Goal: Information Seeking & Learning: Check status

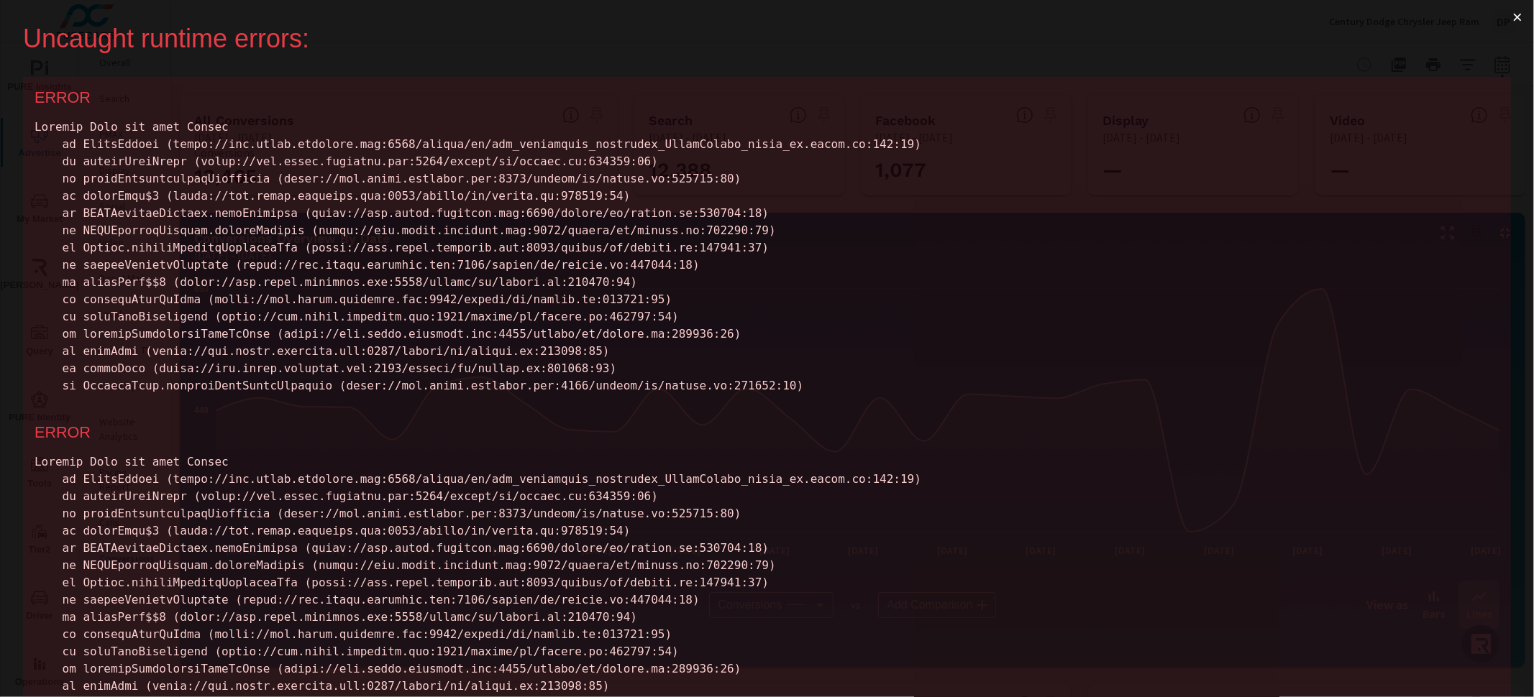
click at [1506, 18] on button "×" at bounding box center [1517, 17] width 33 height 35
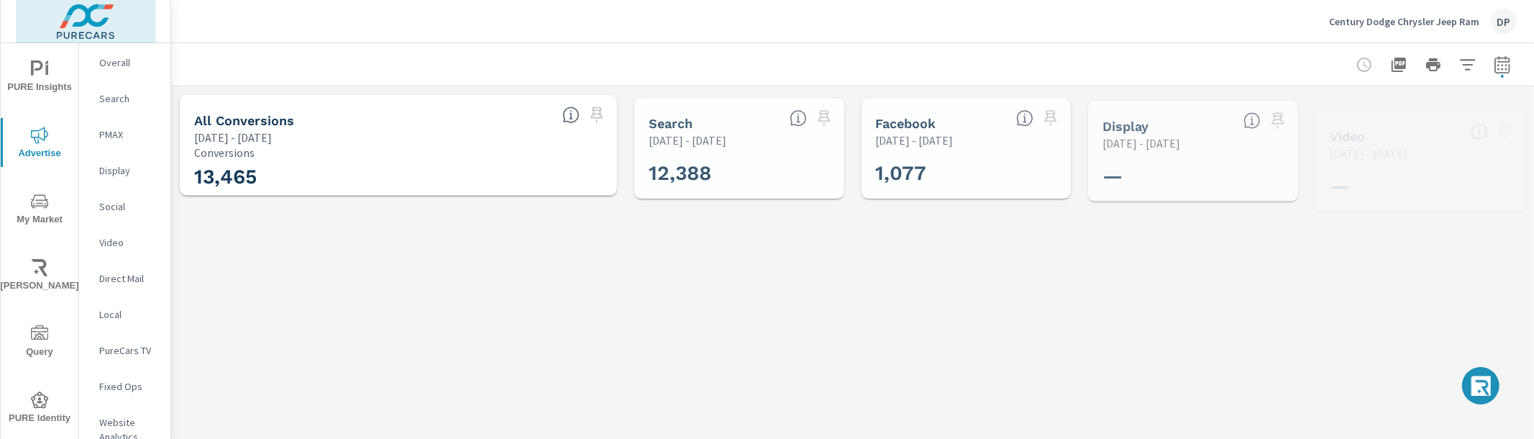
scroll to position [108, 0]
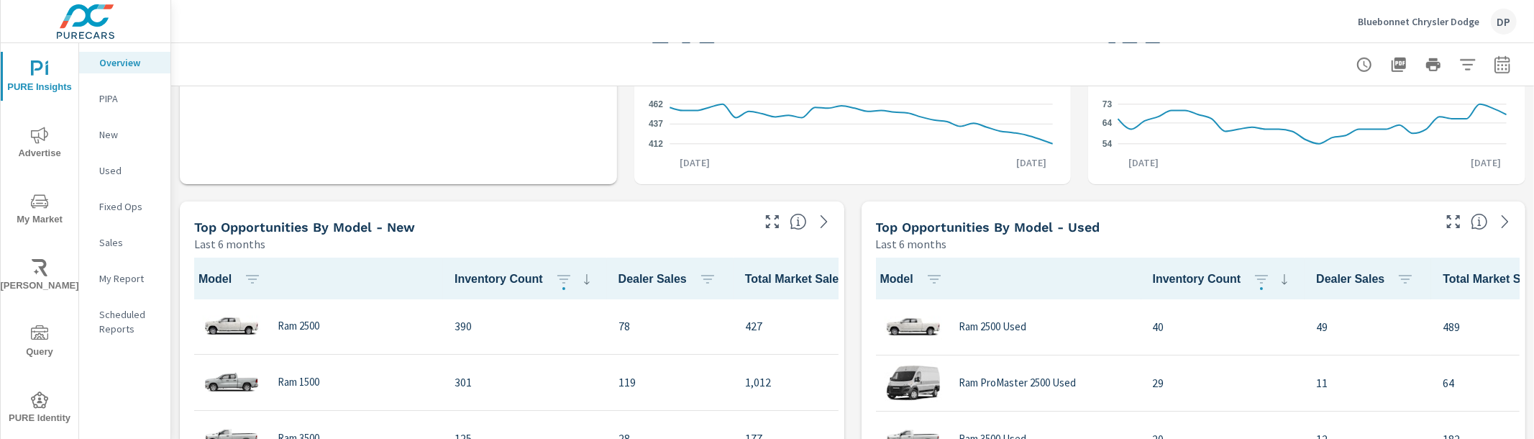
scroll to position [951, 0]
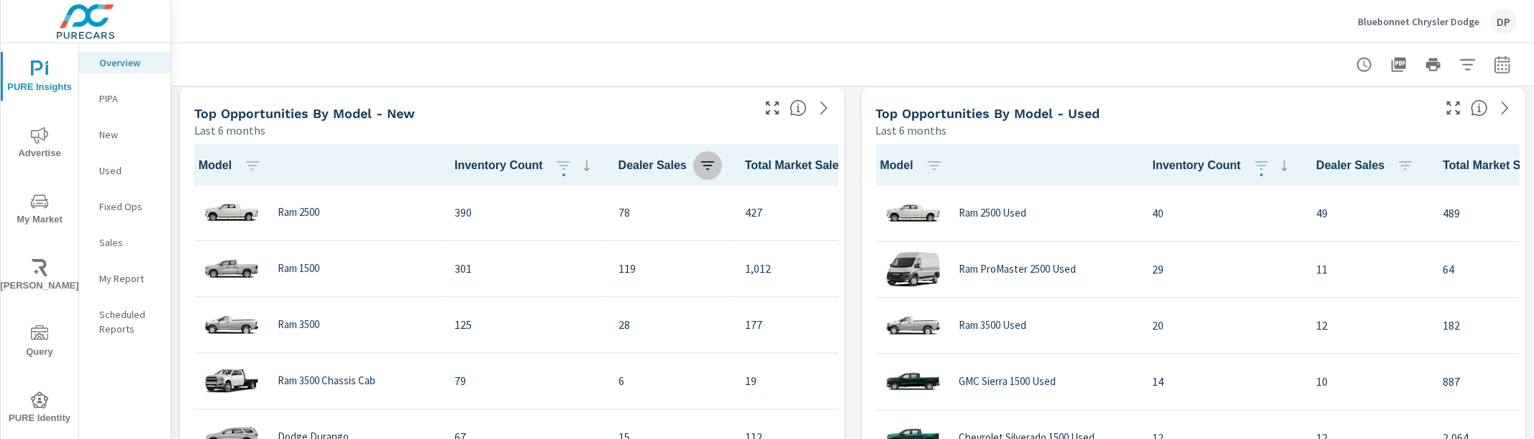
click at [709, 163] on icon "button" at bounding box center [707, 165] width 17 height 17
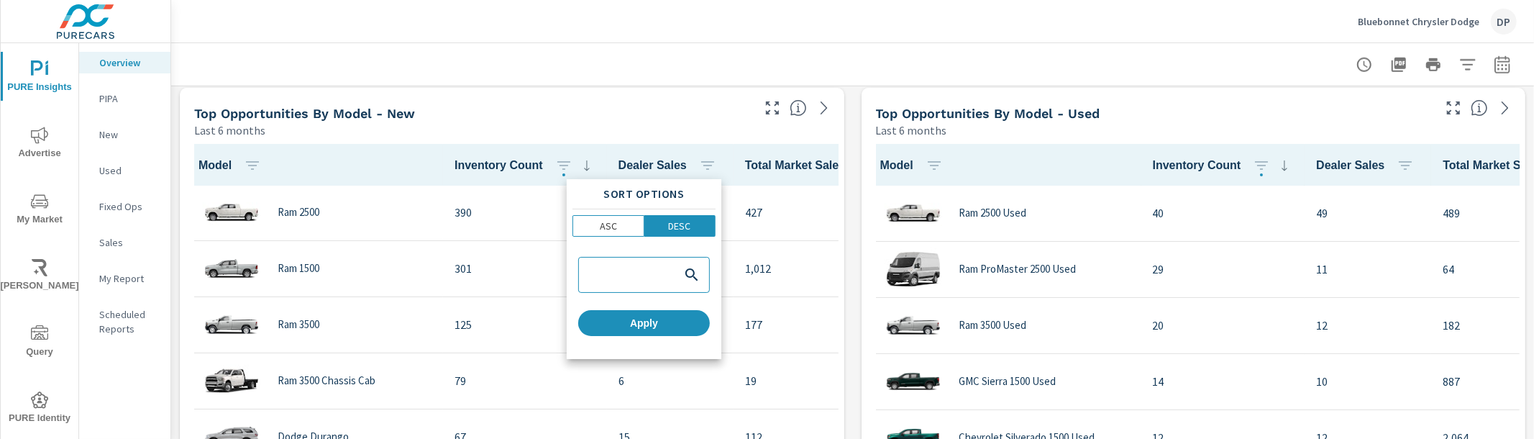
click at [706, 161] on div at bounding box center [767, 219] width 1534 height 439
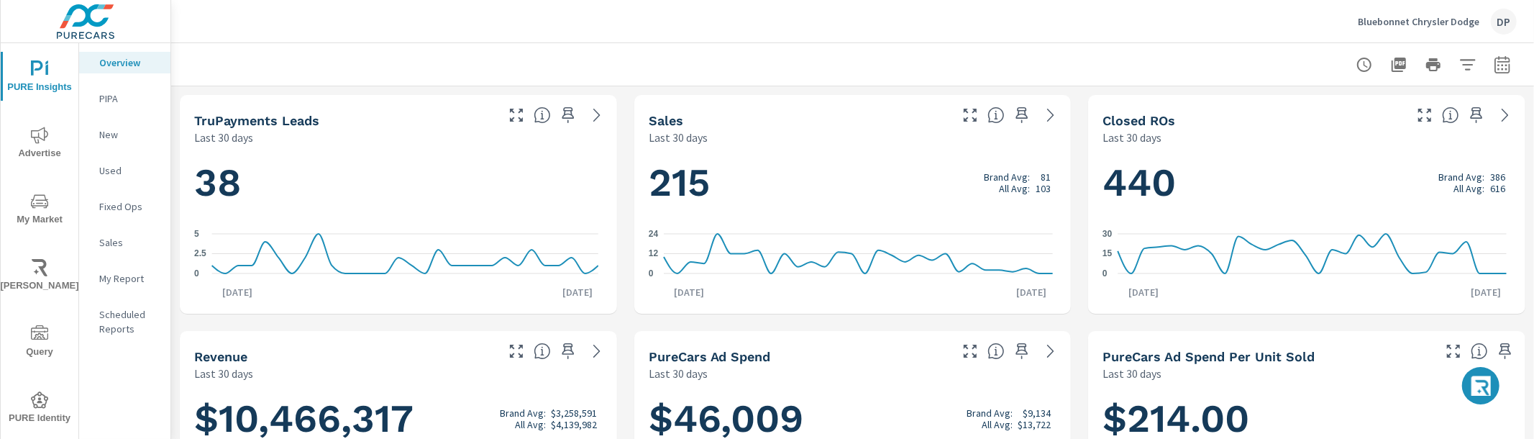
scroll to position [1, 0]
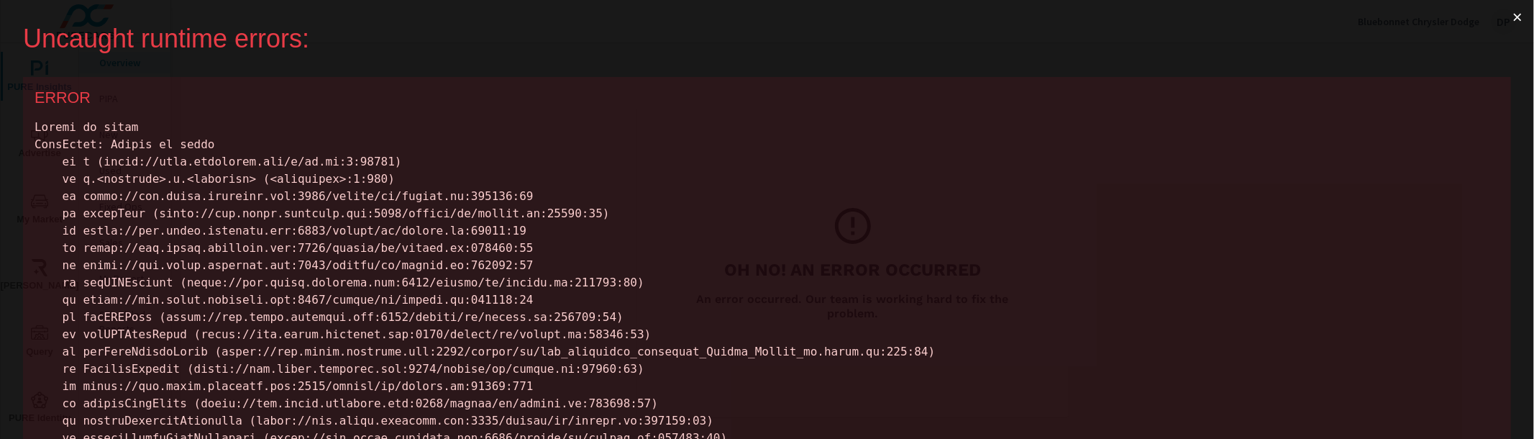
click at [1506, 13] on button "×" at bounding box center [1517, 17] width 33 height 35
click at [1507, 20] on button "×" at bounding box center [1517, 17] width 33 height 35
click at [1501, 15] on button "×" at bounding box center [1517, 17] width 33 height 35
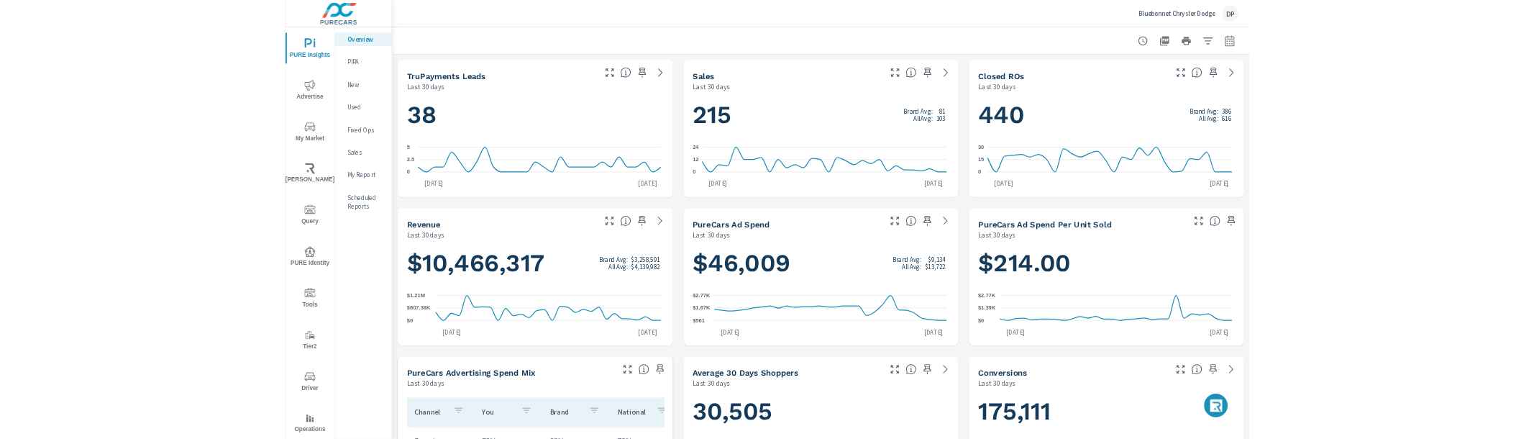
scroll to position [1, 0]
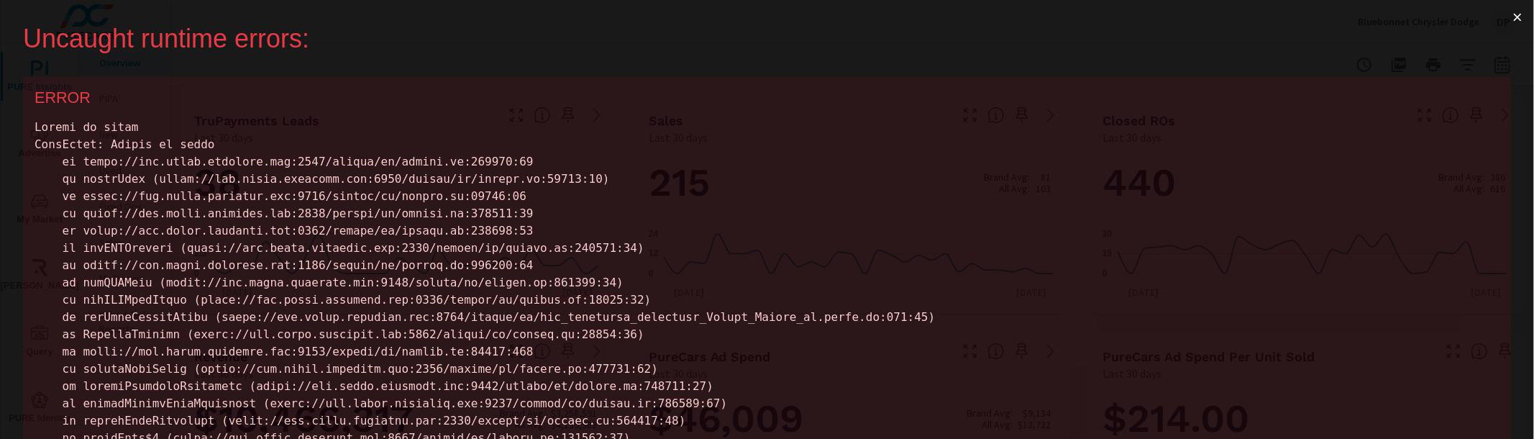
click at [1504, 24] on button "×" at bounding box center [1517, 17] width 33 height 35
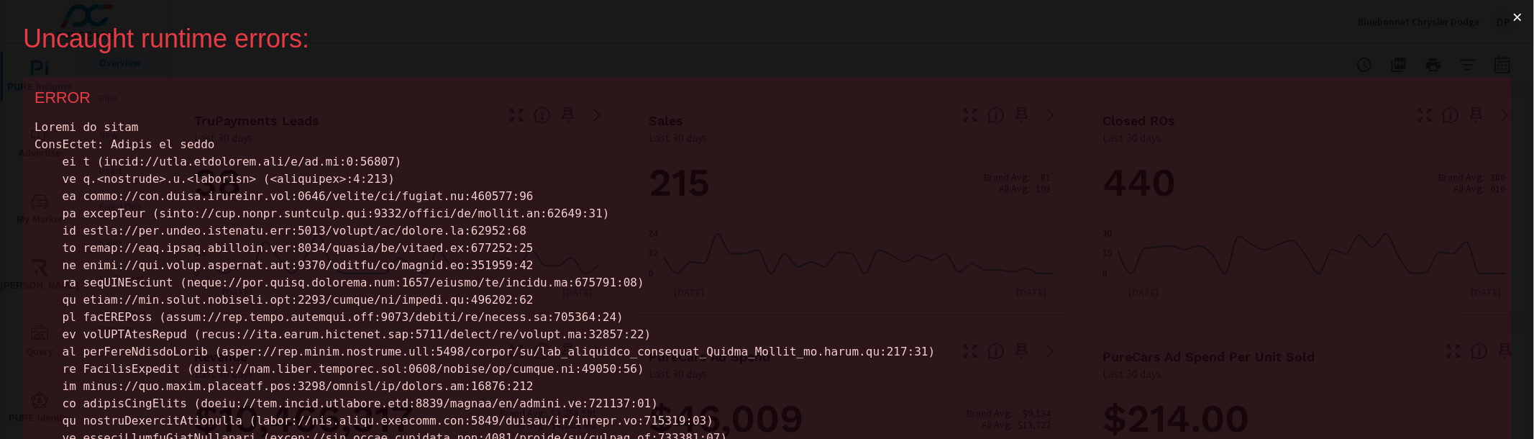
click at [1509, 14] on button "×" at bounding box center [1517, 17] width 33 height 35
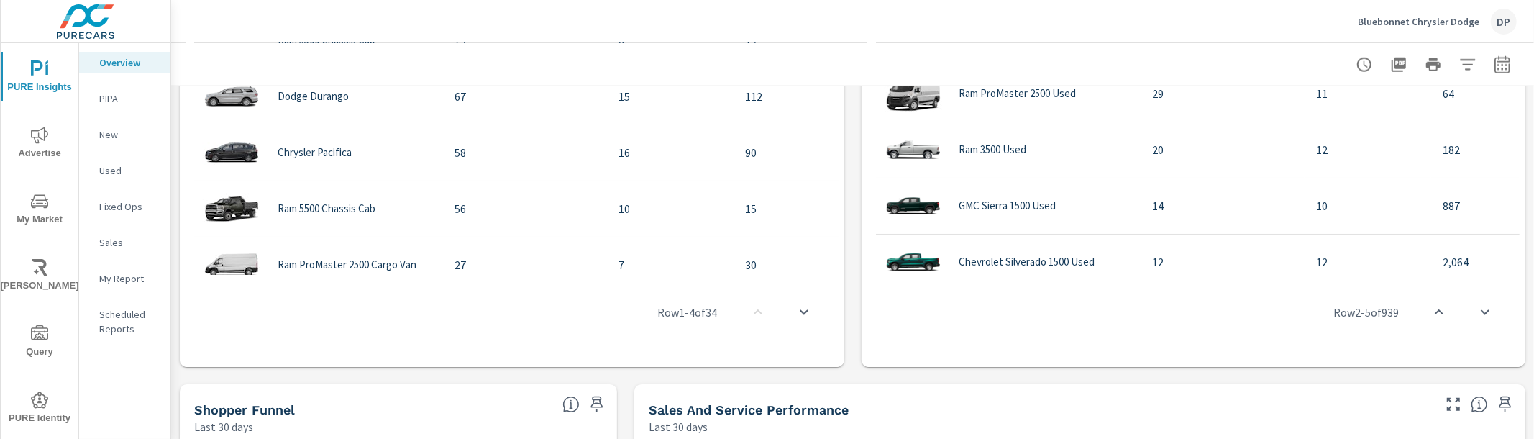
scroll to position [501, 0]
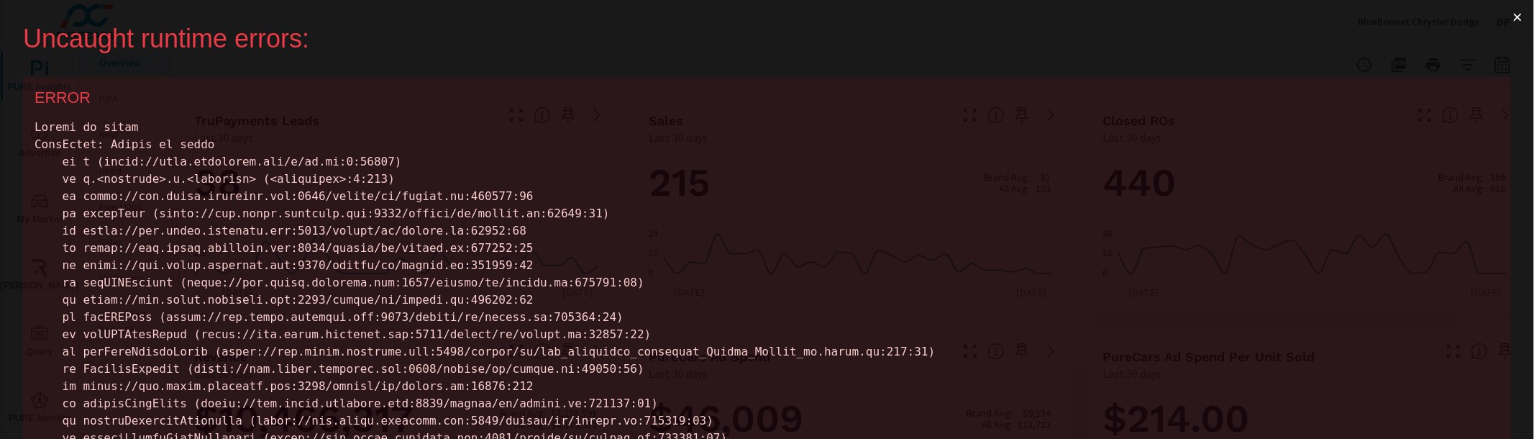
click at [1506, 18] on button "×" at bounding box center [1517, 17] width 33 height 35
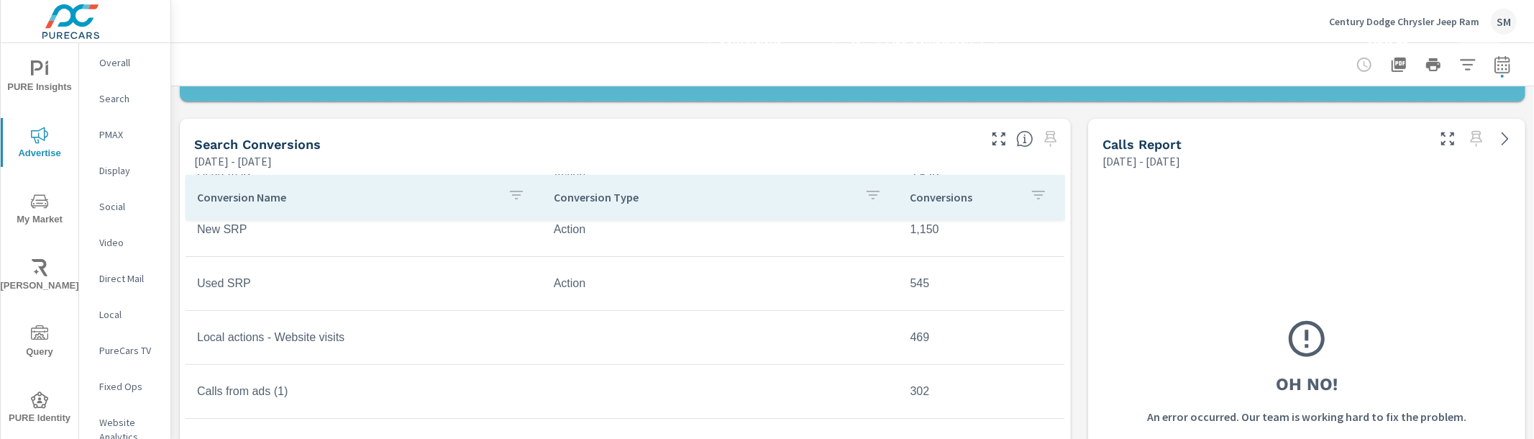
scroll to position [565, 0]
click at [1030, 201] on icon "button" at bounding box center [1038, 195] width 17 height 17
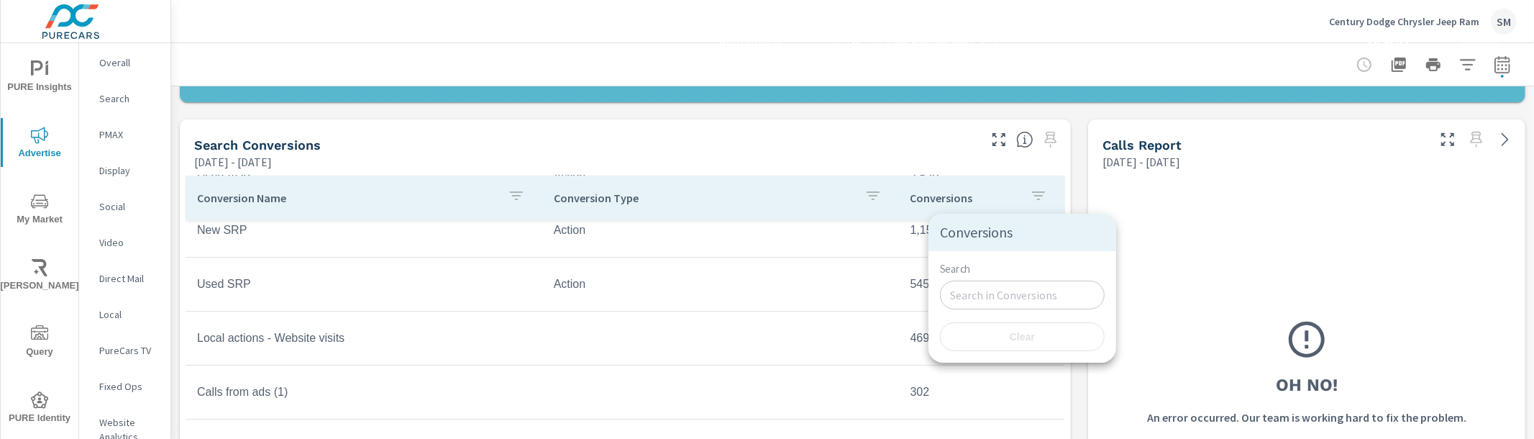
click at [1019, 193] on div at bounding box center [767, 219] width 1534 height 439
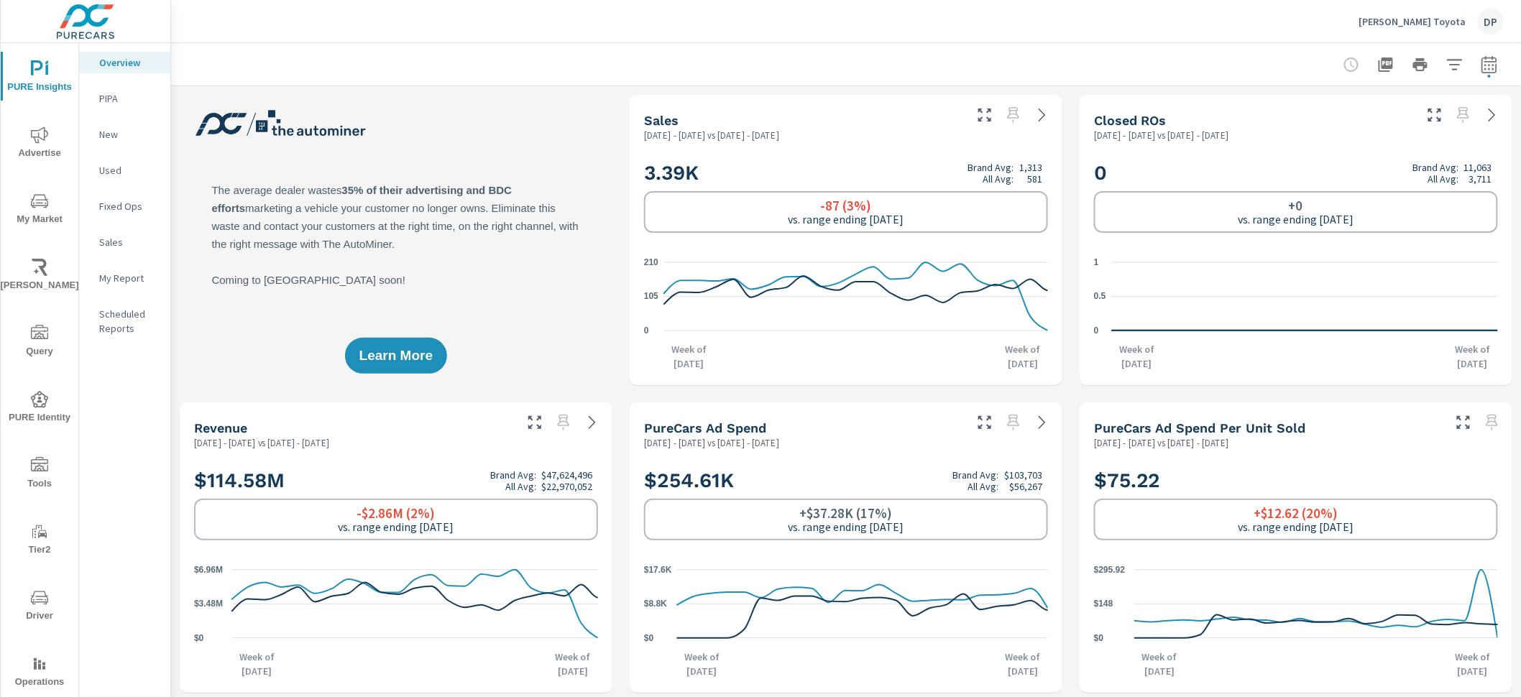
scroll to position [1, 0]
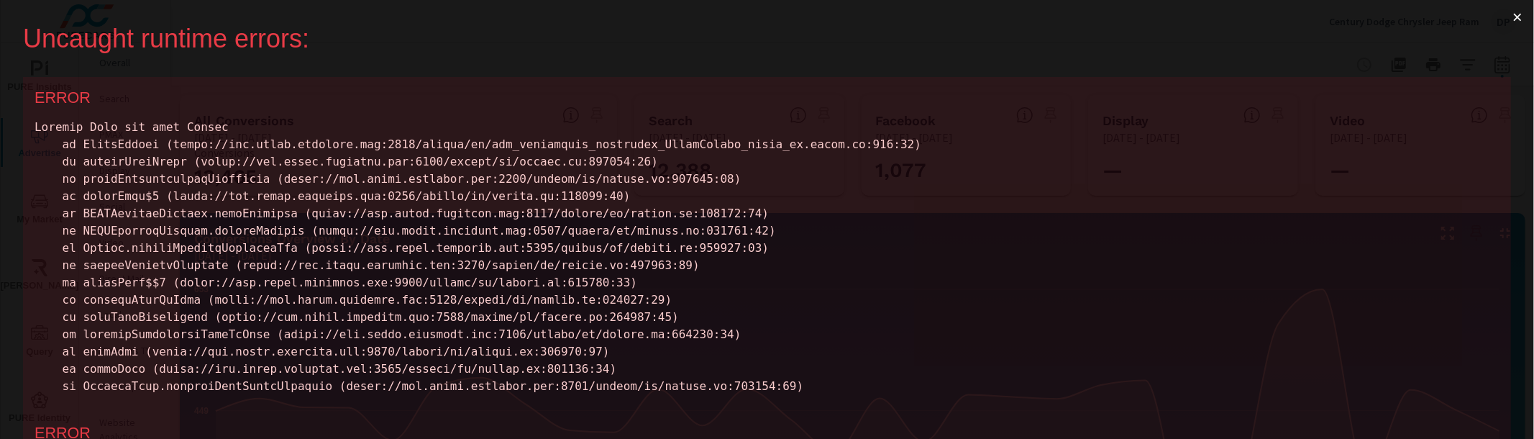
click at [1501, 12] on button "×" at bounding box center [1517, 17] width 33 height 35
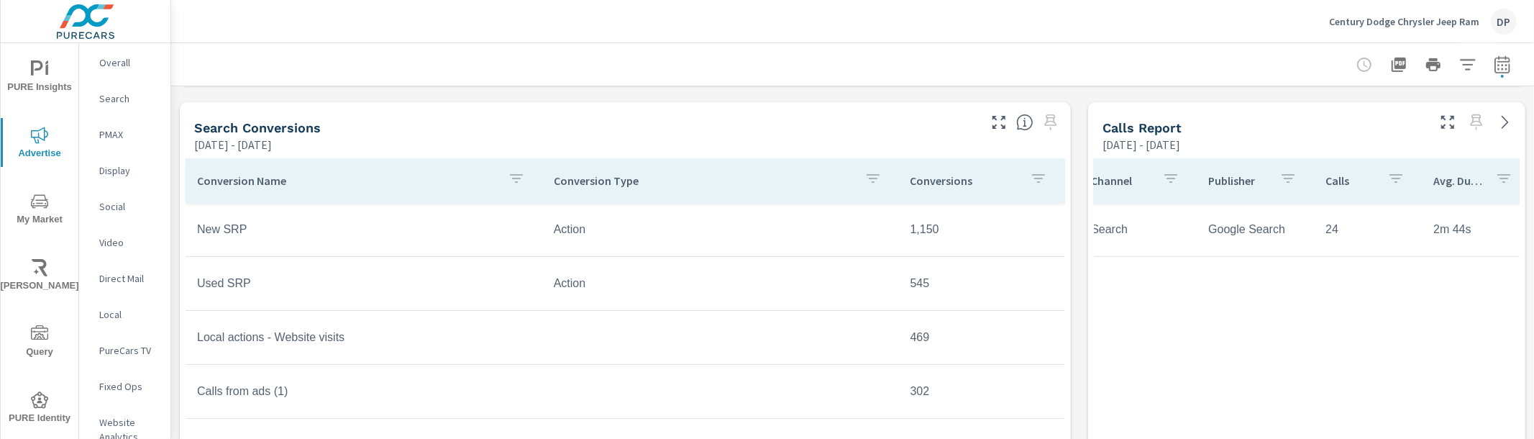
scroll to position [0, 25]
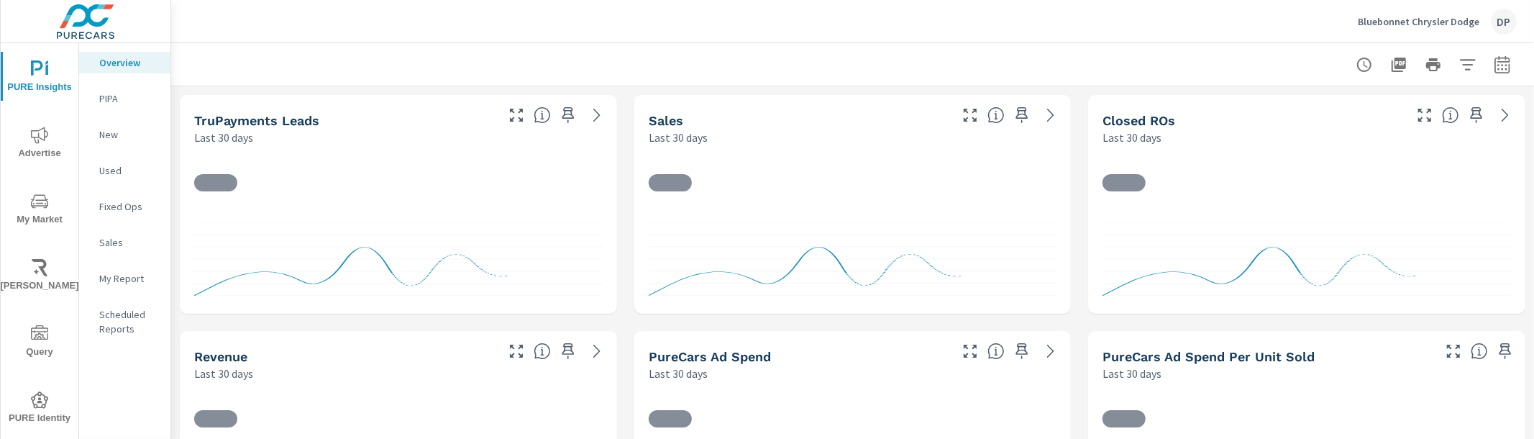
click at [1491, 21] on div "DP" at bounding box center [1504, 22] width 26 height 26
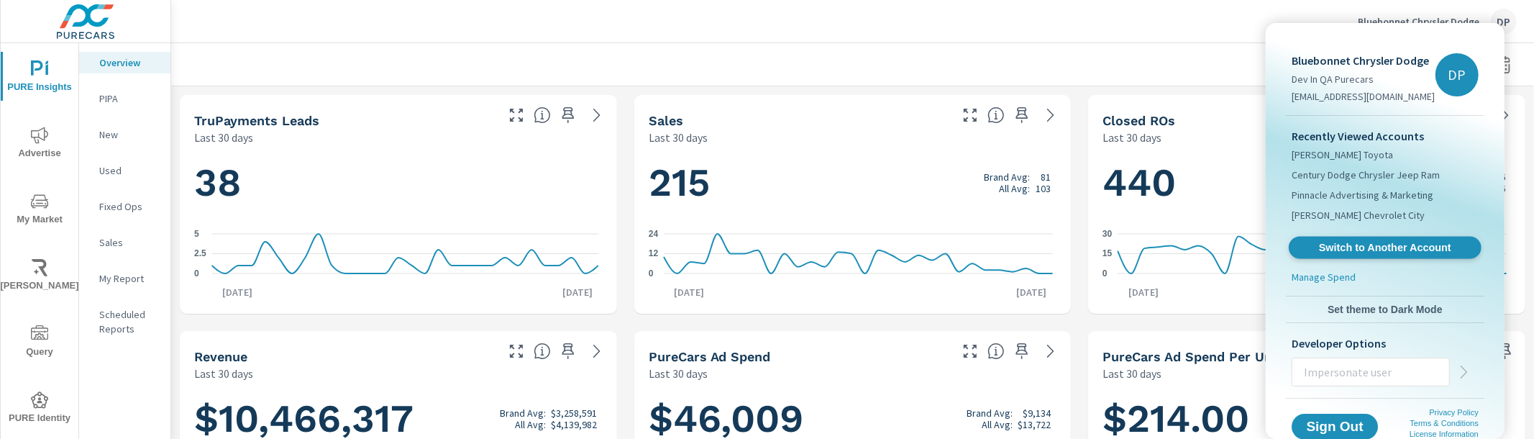
scroll to position [505, 0]
click at [1367, 243] on span "Switch to Another Account" at bounding box center [1384, 248] width 176 height 14
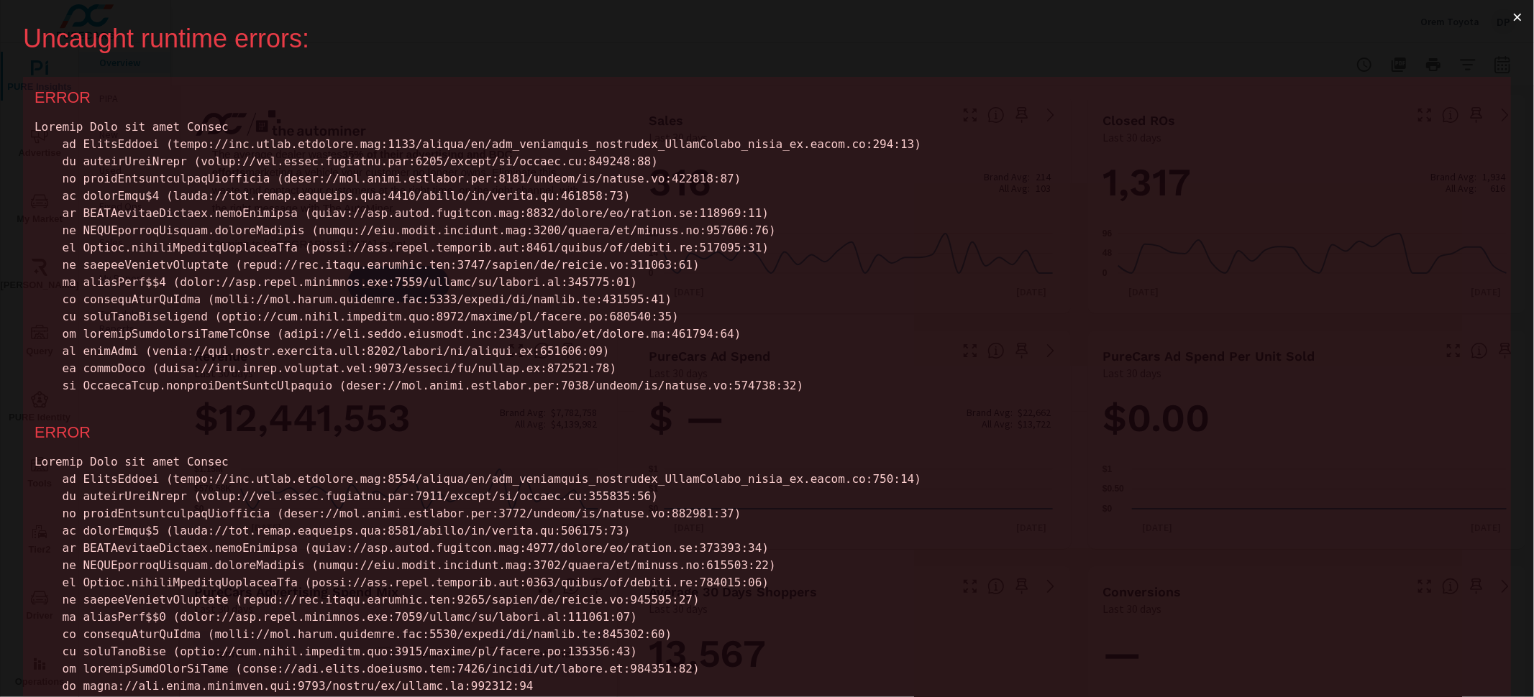
click at [1504, 12] on button "×" at bounding box center [1517, 17] width 33 height 35
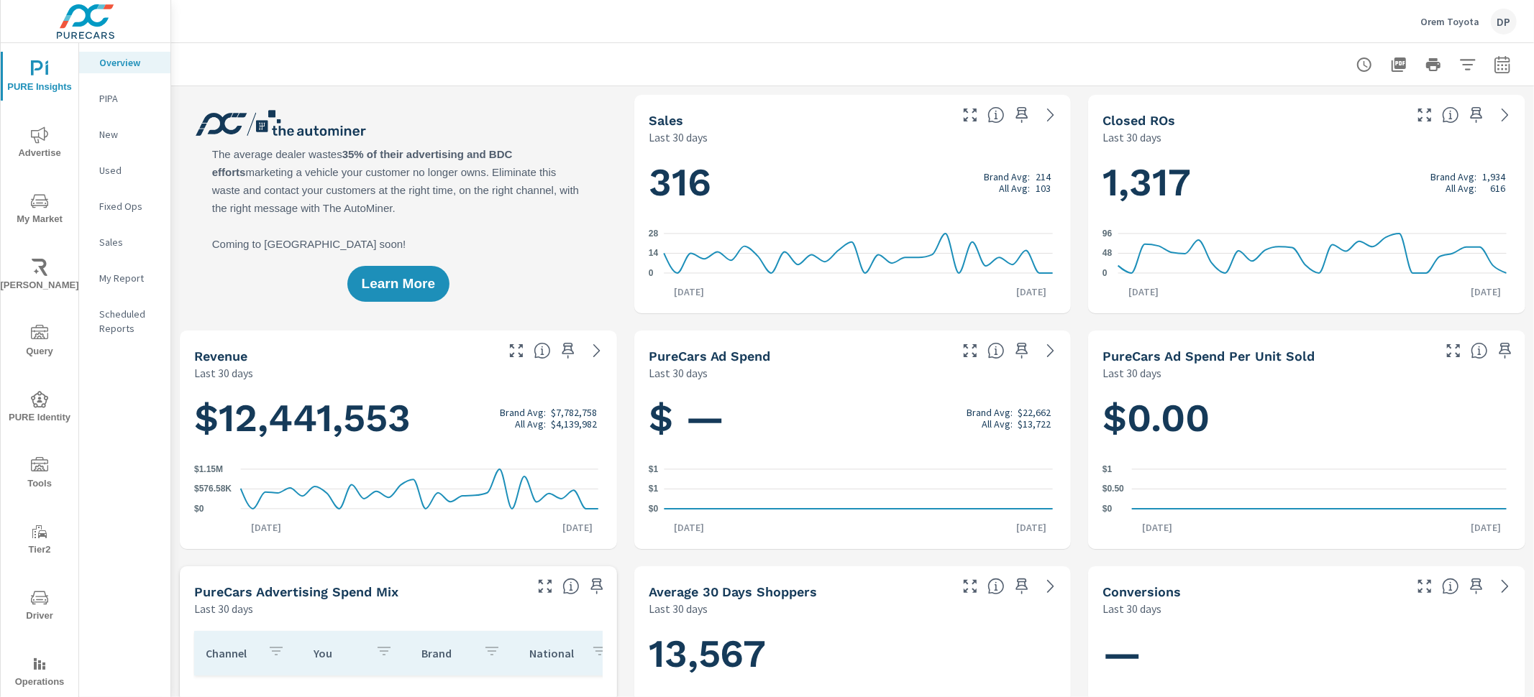
click at [35, 408] on span "PURE Identity" at bounding box center [39, 408] width 69 height 35
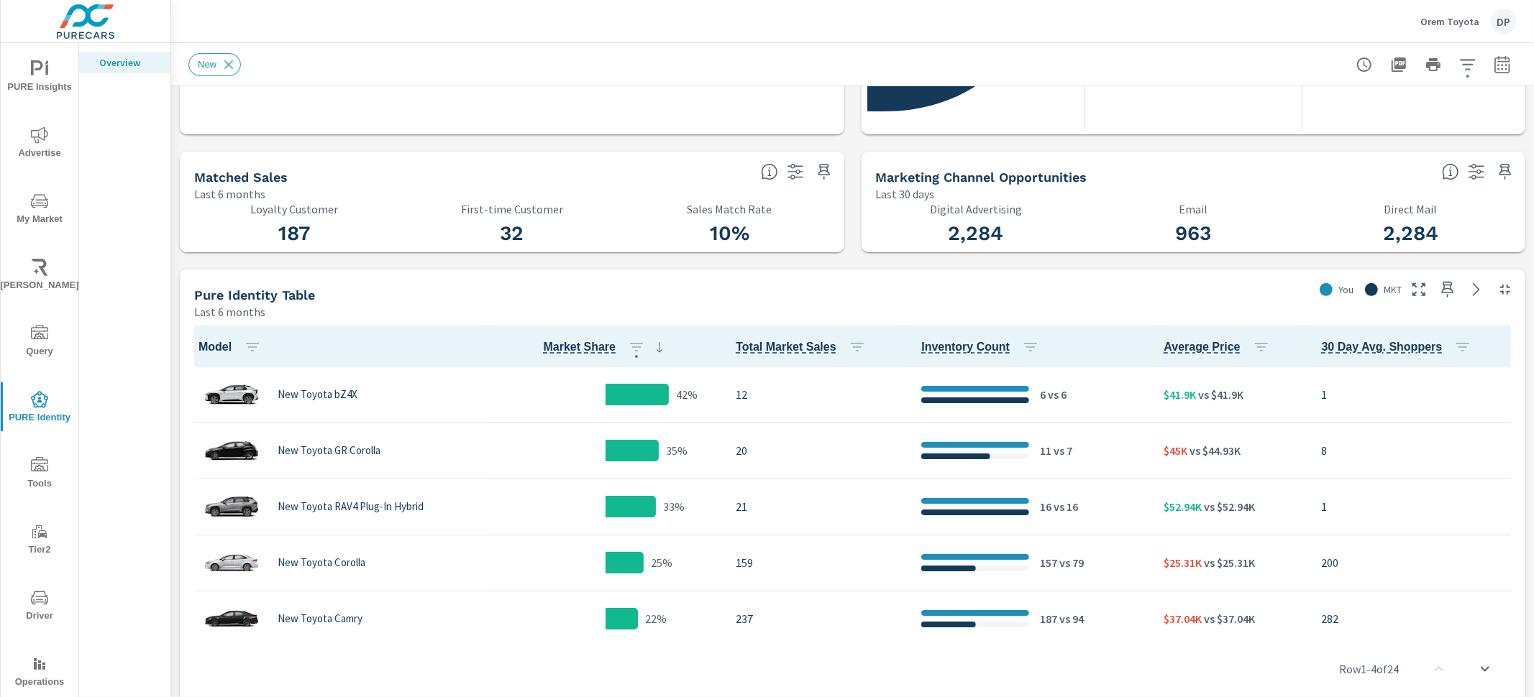
scroll to position [1, 0]
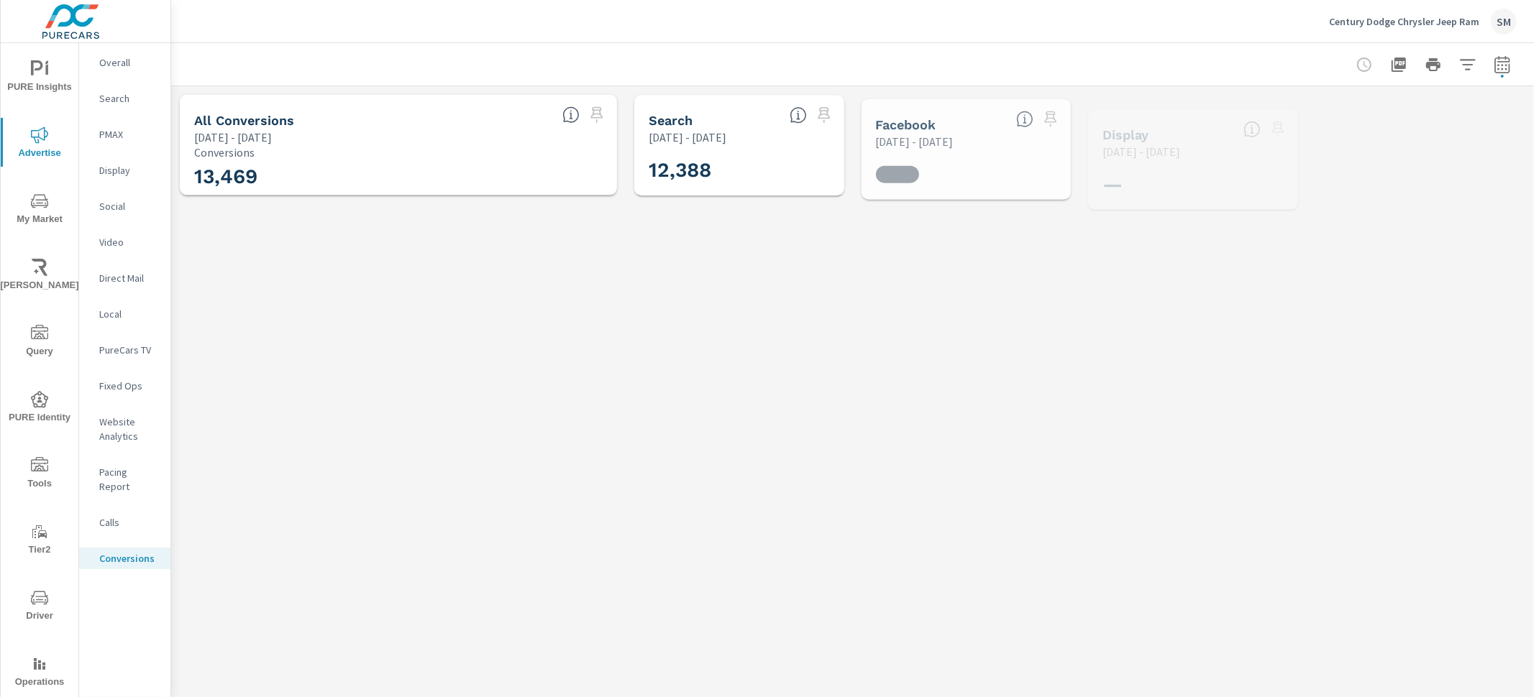
scroll to position [108, 0]
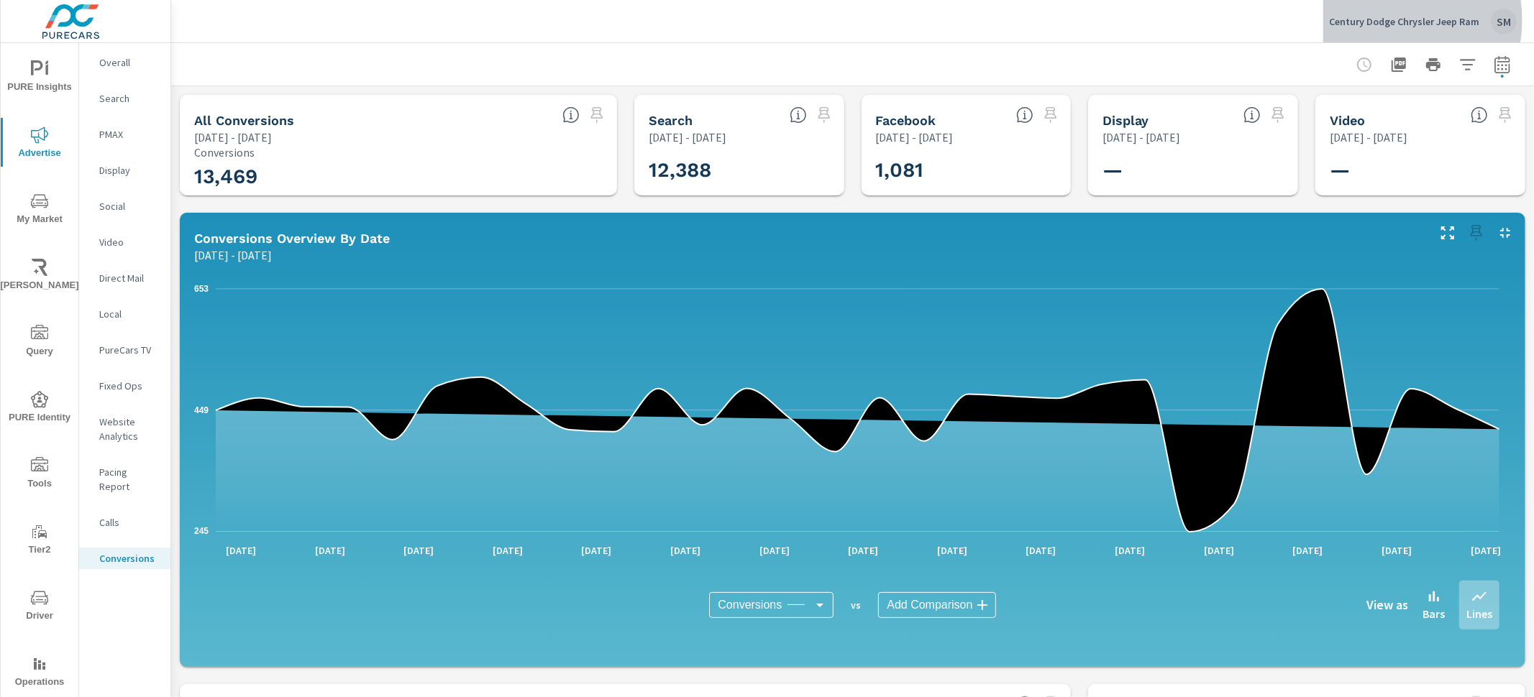
click at [1398, 20] on p "Century Dodge Chrysler Jeep Ram" at bounding box center [1404, 21] width 150 height 13
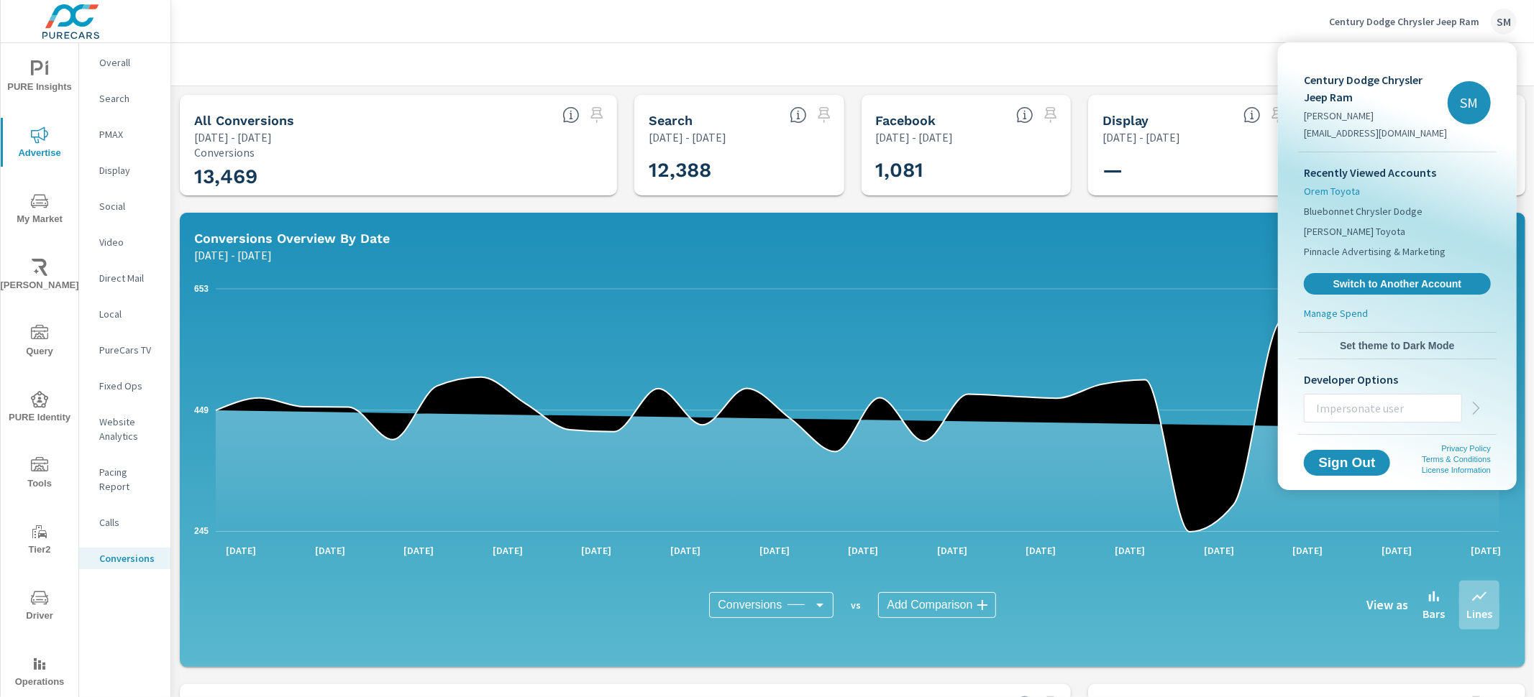
click at [1363, 189] on li "Orem Toyota" at bounding box center [1397, 191] width 187 height 20
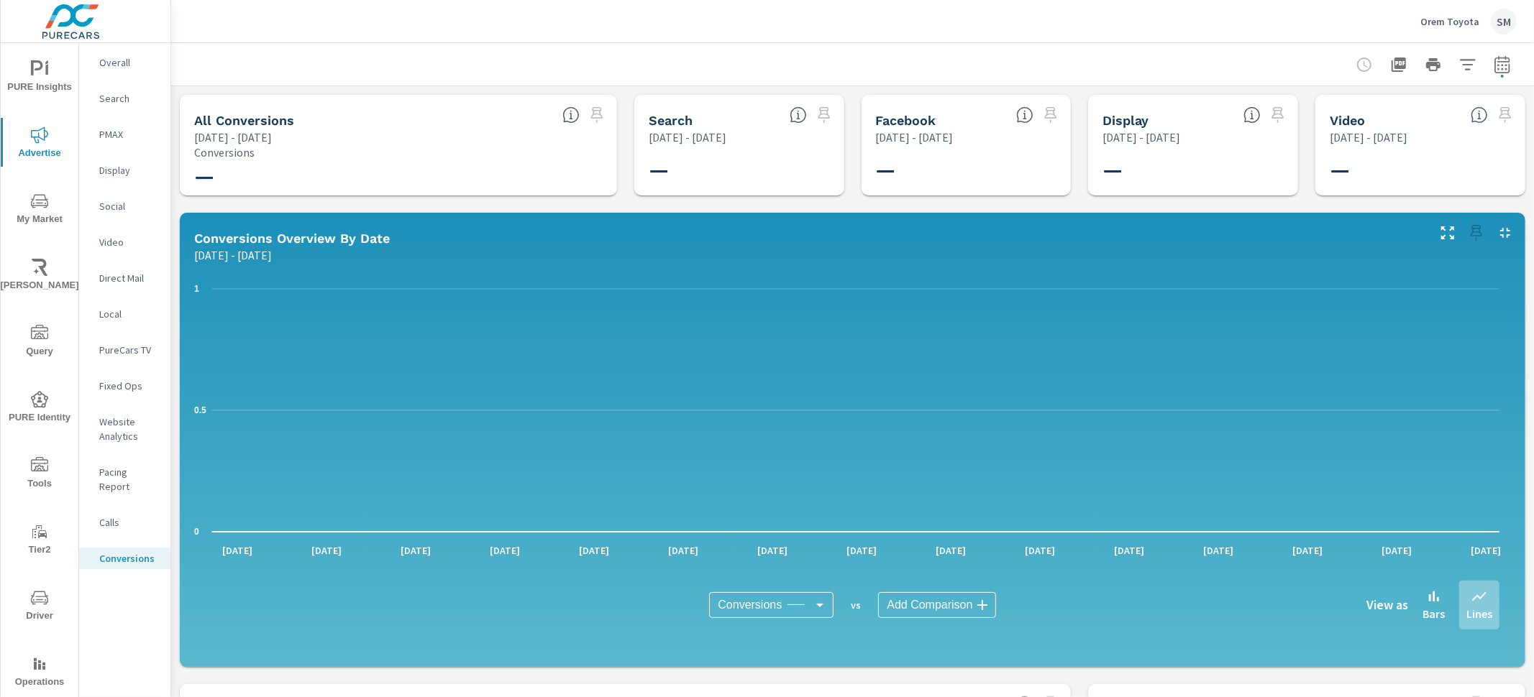
click at [42, 416] on span "PURE Identity" at bounding box center [39, 408] width 69 height 35
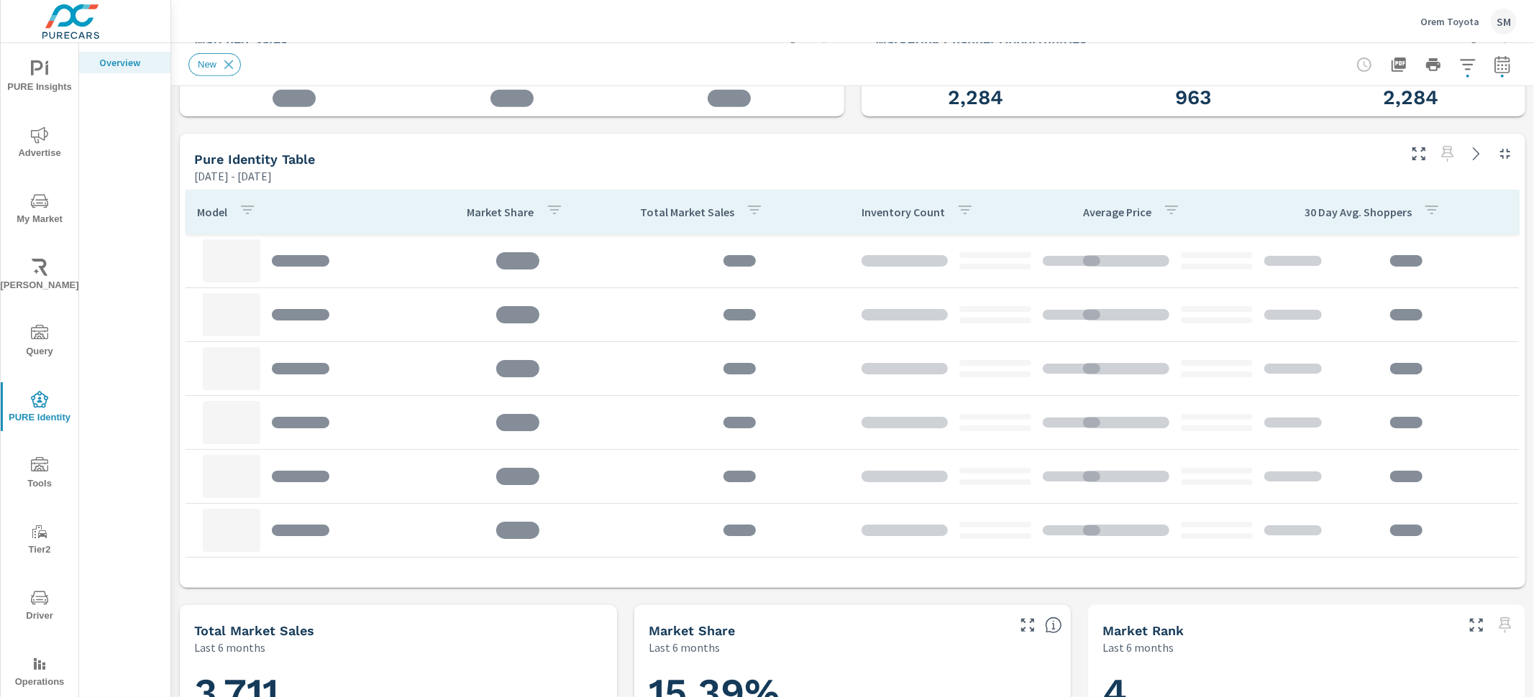
scroll to position [545, 0]
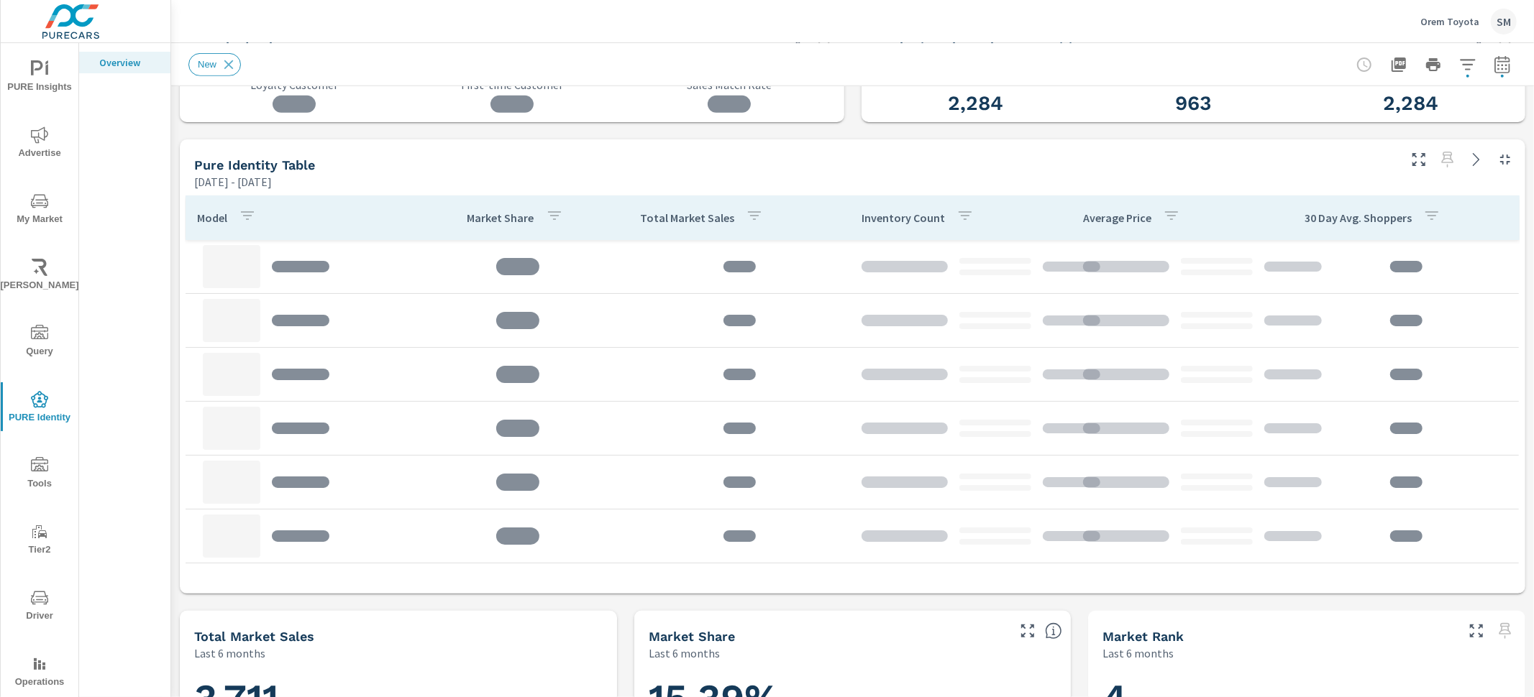
click at [956, 220] on icon "button" at bounding box center [964, 215] width 17 height 17
click at [951, 215] on div at bounding box center [767, 348] width 1534 height 697
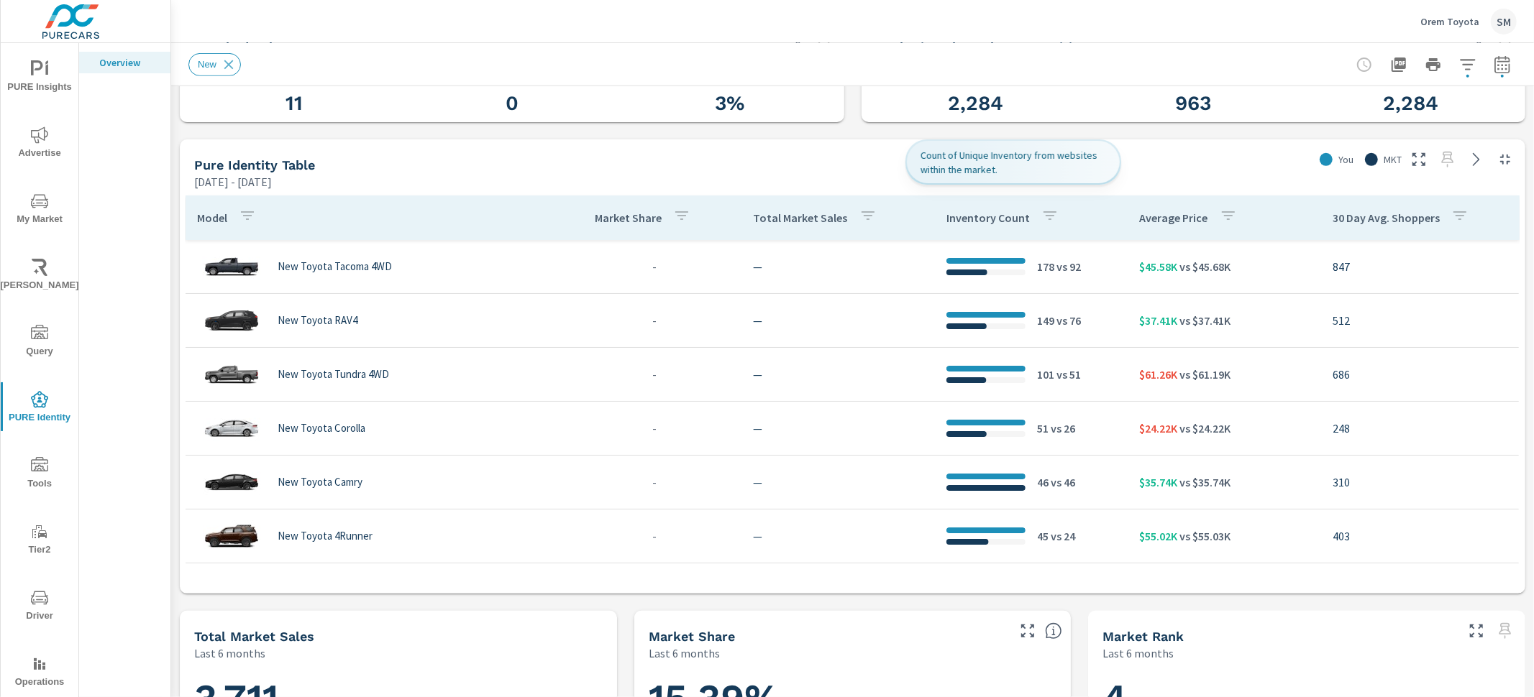
click at [946, 212] on p "Inventory Count" at bounding box center [987, 218] width 83 height 14
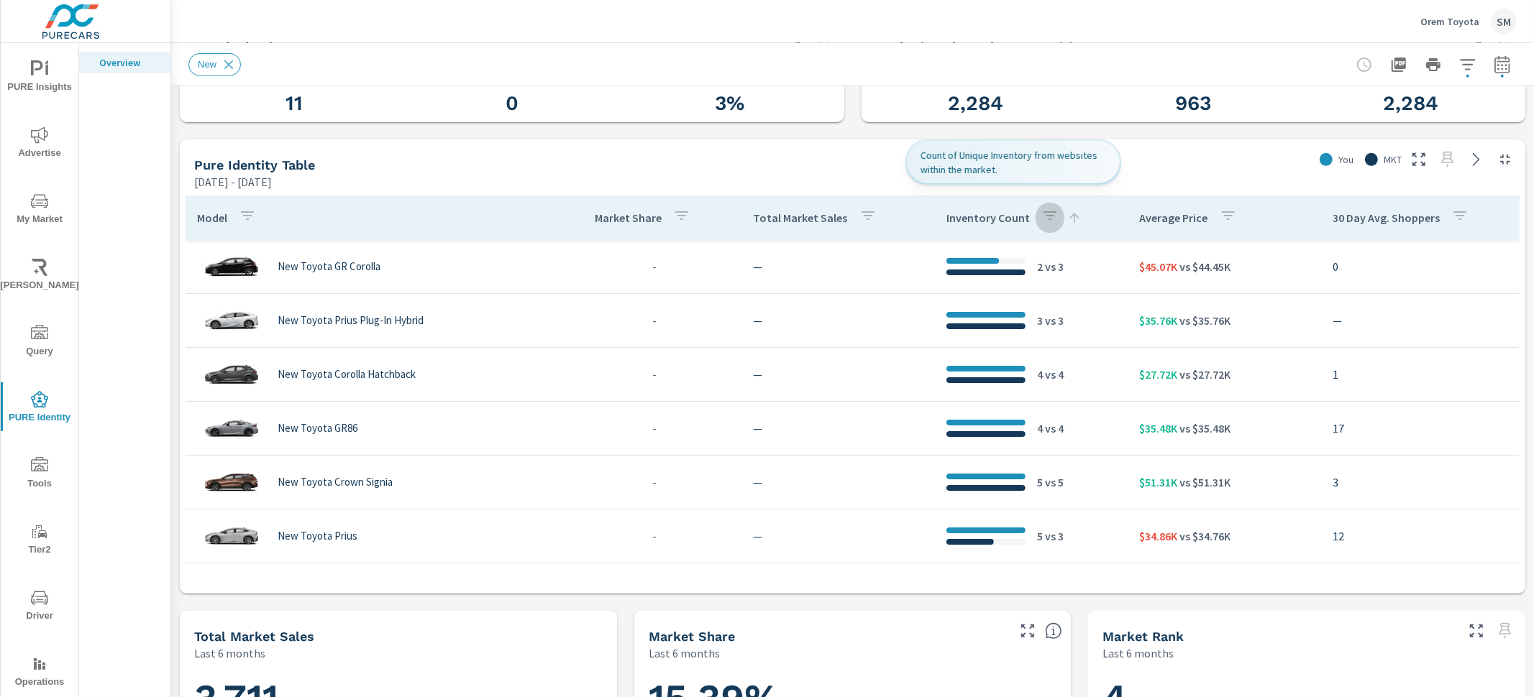
click at [1041, 216] on icon "button" at bounding box center [1049, 215] width 17 height 17
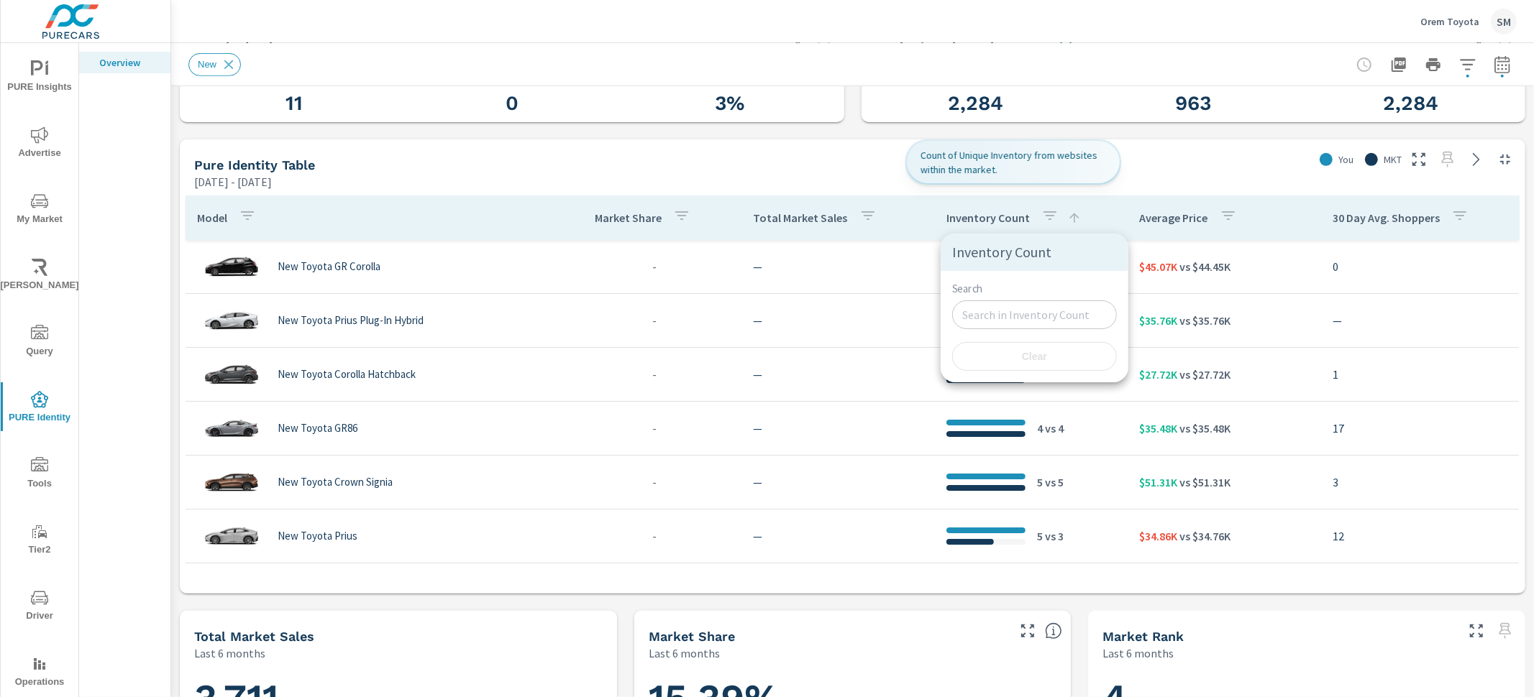
click at [1031, 216] on div at bounding box center [767, 348] width 1534 height 697
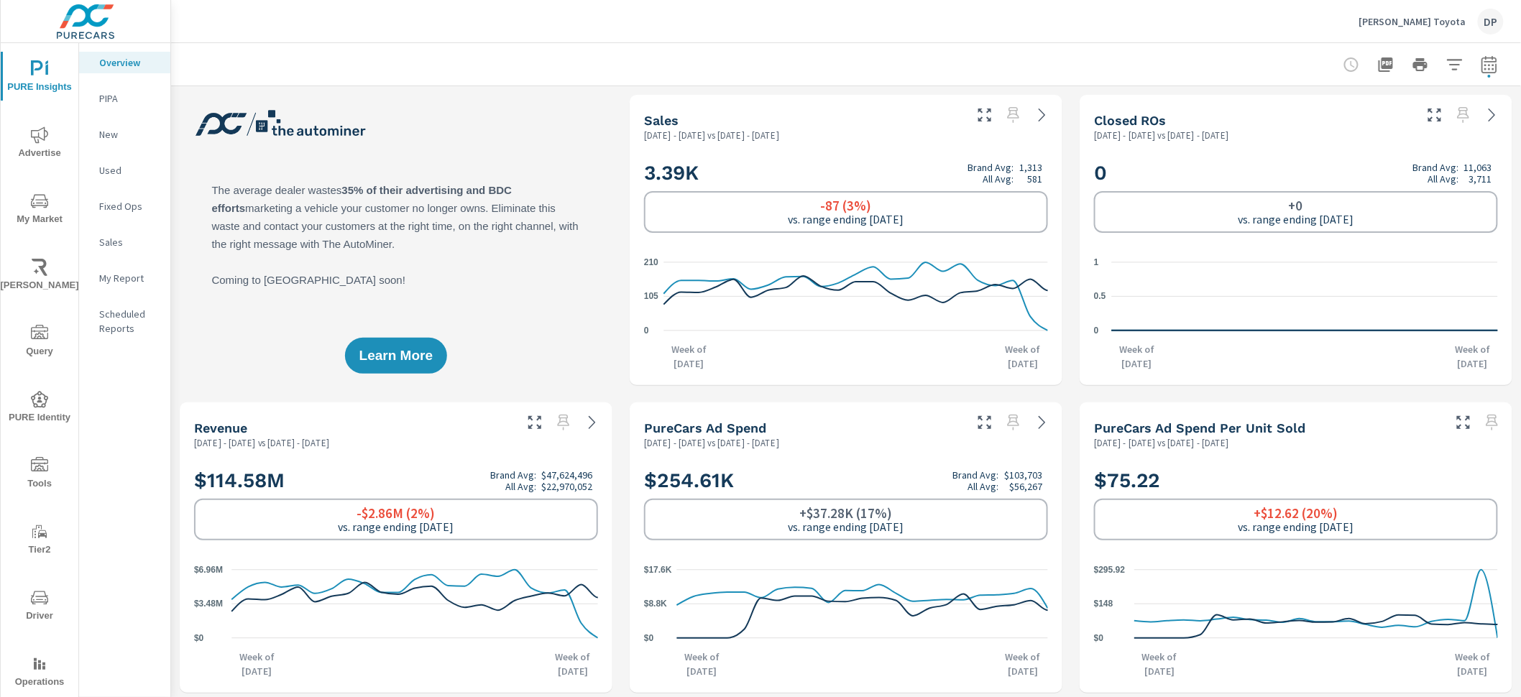
scroll to position [1, 0]
